Goal: Task Accomplishment & Management: Manage account settings

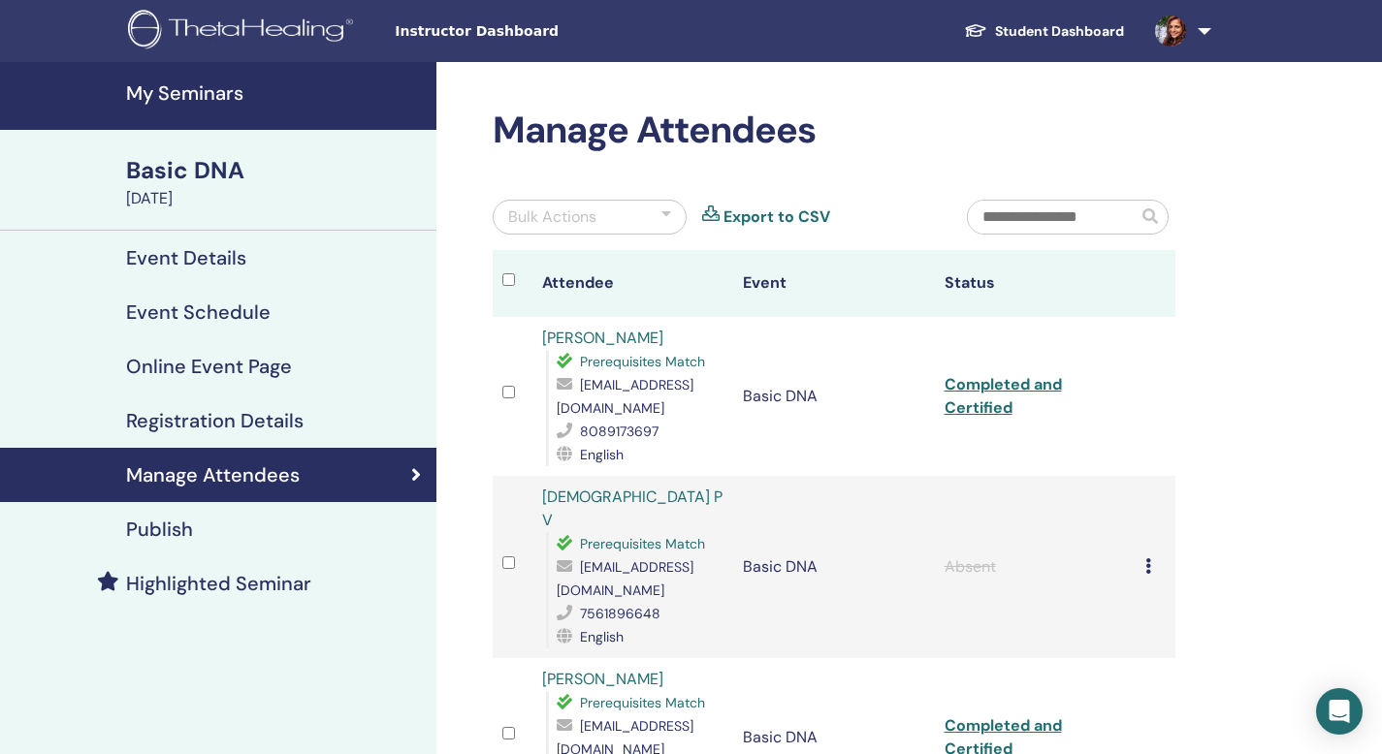
click at [1206, 28] on link at bounding box center [1179, 31] width 80 height 62
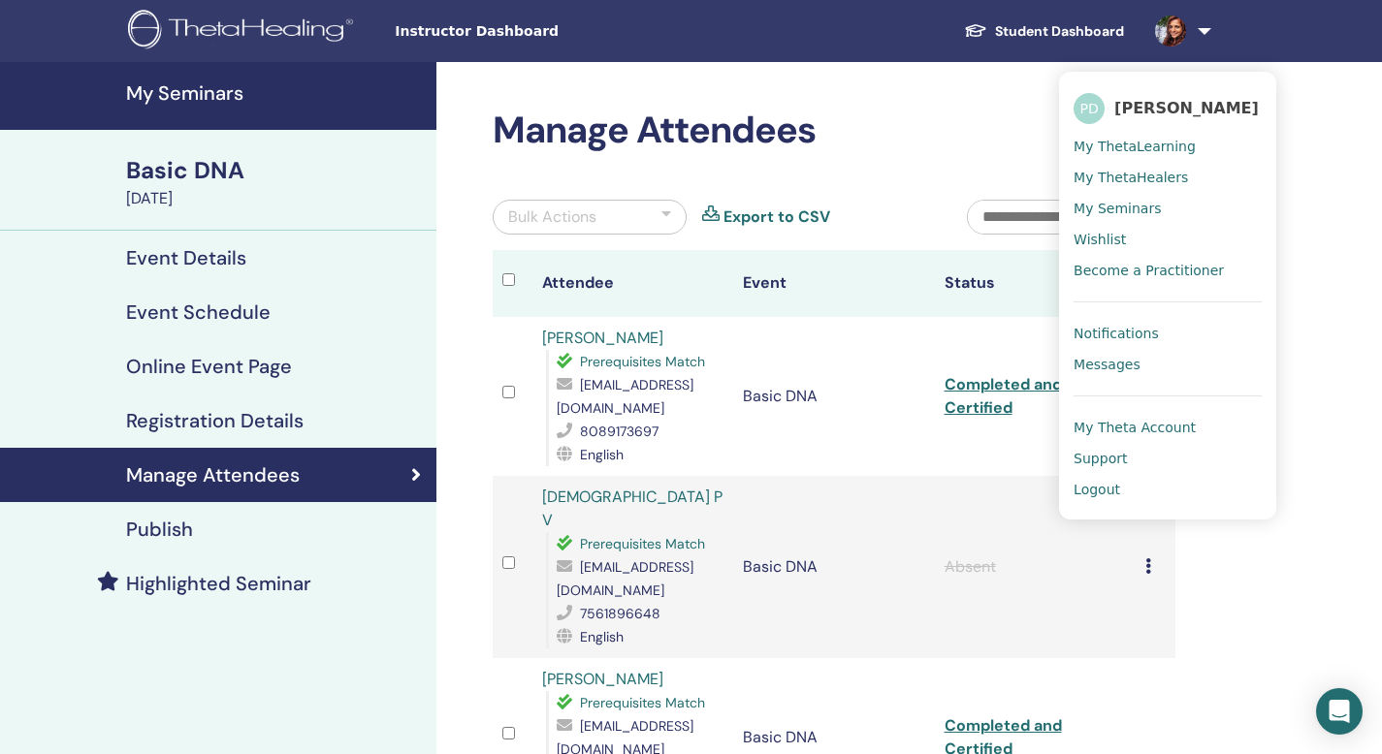
click at [1143, 425] on span "My Theta Account" at bounding box center [1134, 427] width 122 height 17
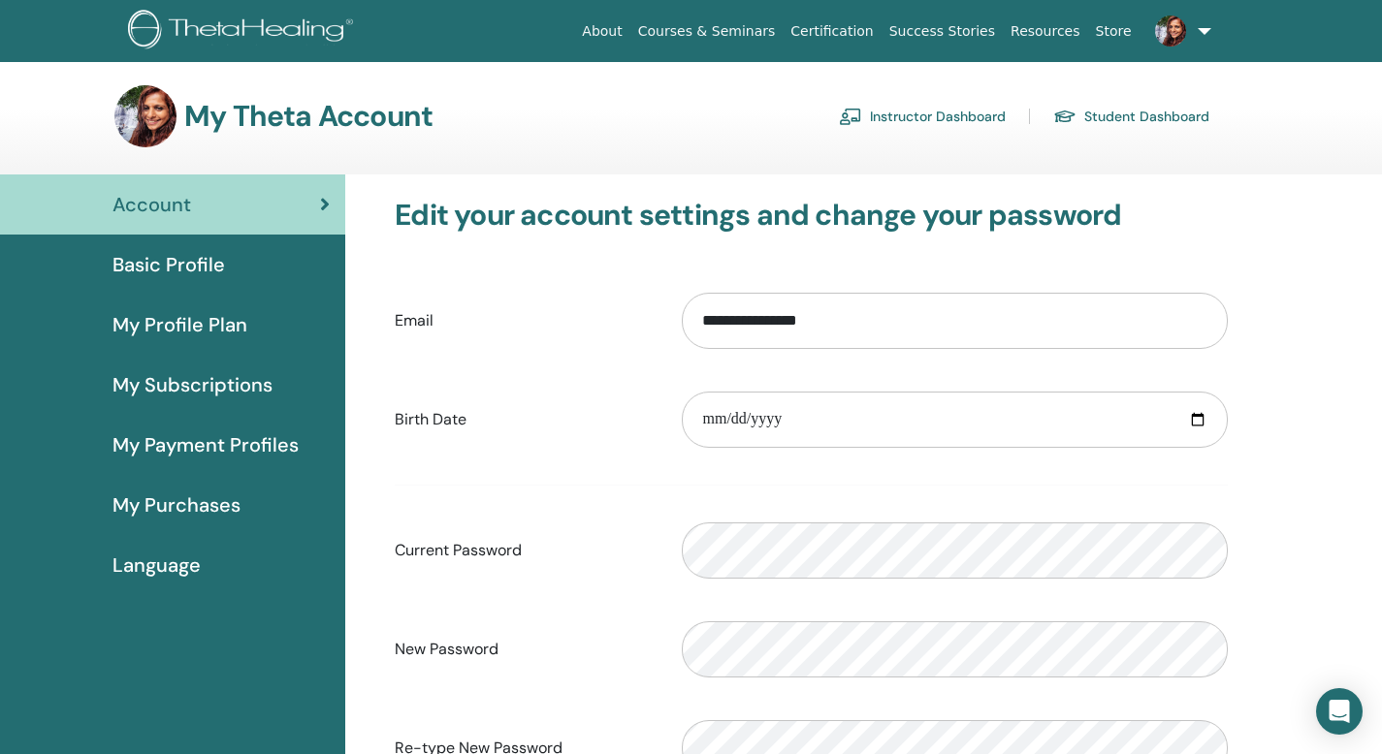
click at [818, 467] on form "**********" at bounding box center [811, 534] width 833 height 511
click at [1040, 477] on form "**********" at bounding box center [811, 534] width 833 height 511
